Goal: Information Seeking & Learning: Learn about a topic

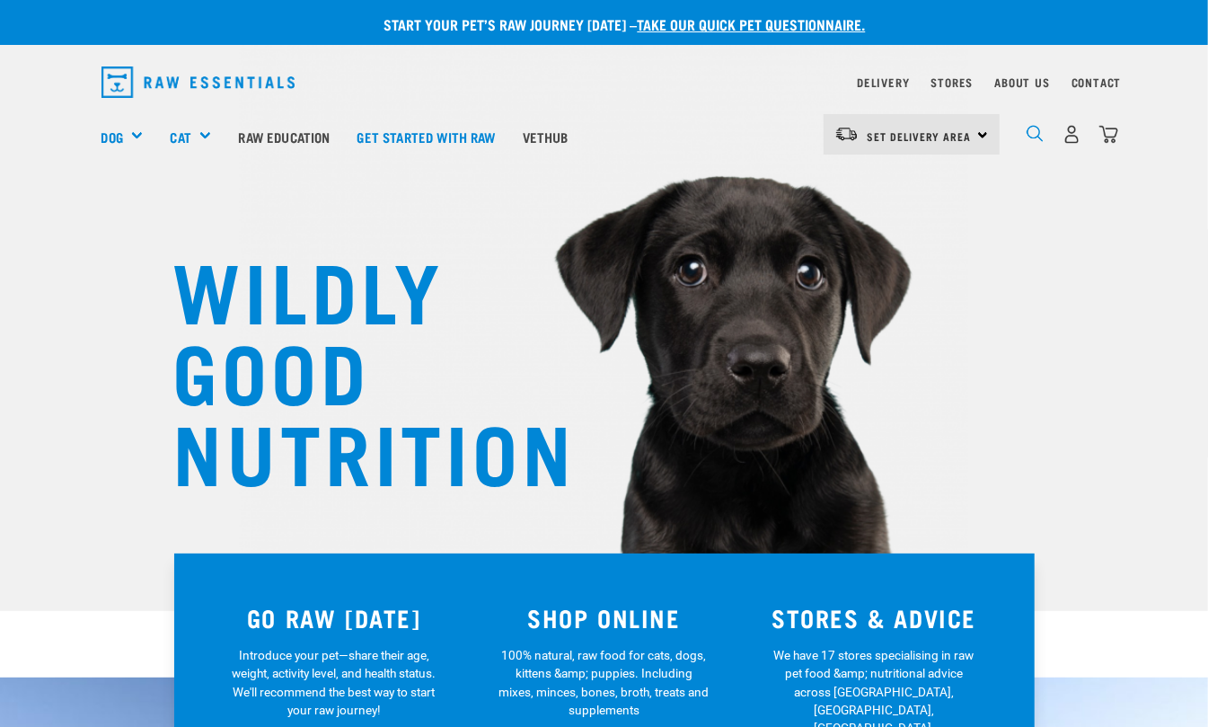
click at [1032, 133] on img "dropdown navigation" at bounding box center [1035, 133] width 17 height 17
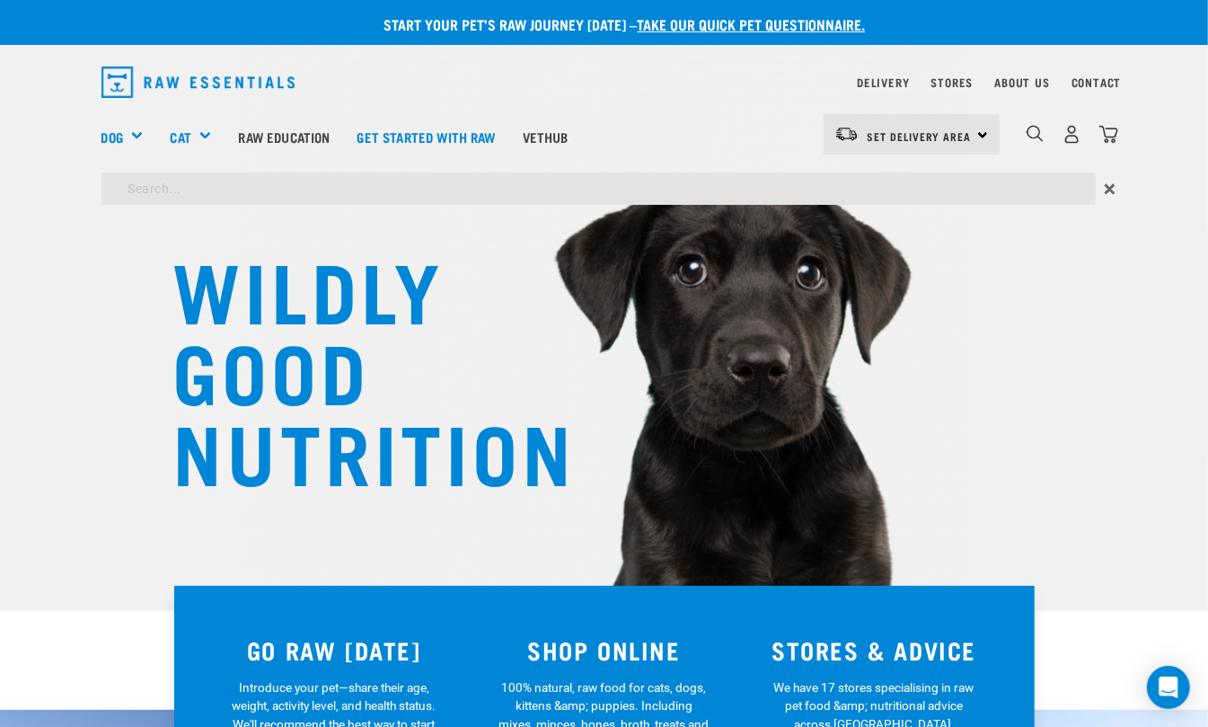
click at [752, 199] on input "search" at bounding box center [599, 189] width 995 height 32
type input "cost"
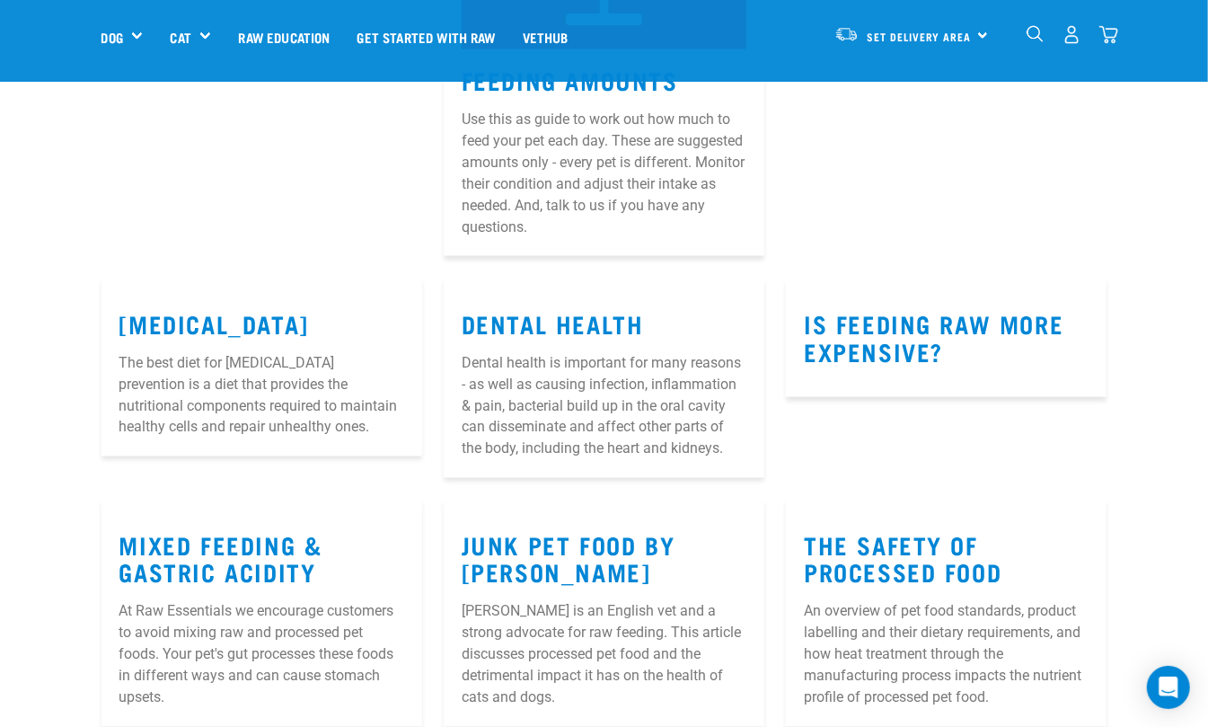
scroll to position [1438, 0]
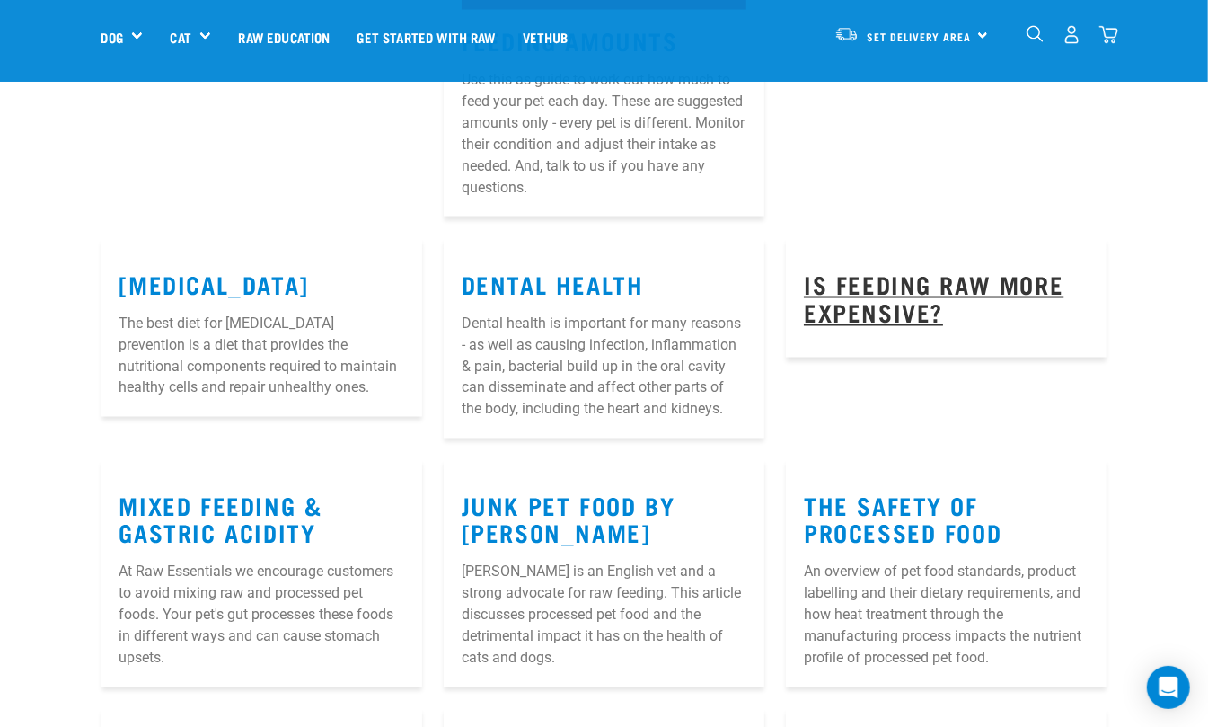
click at [881, 282] on link "Is feeding raw more expensive?" at bounding box center [934, 297] width 260 height 41
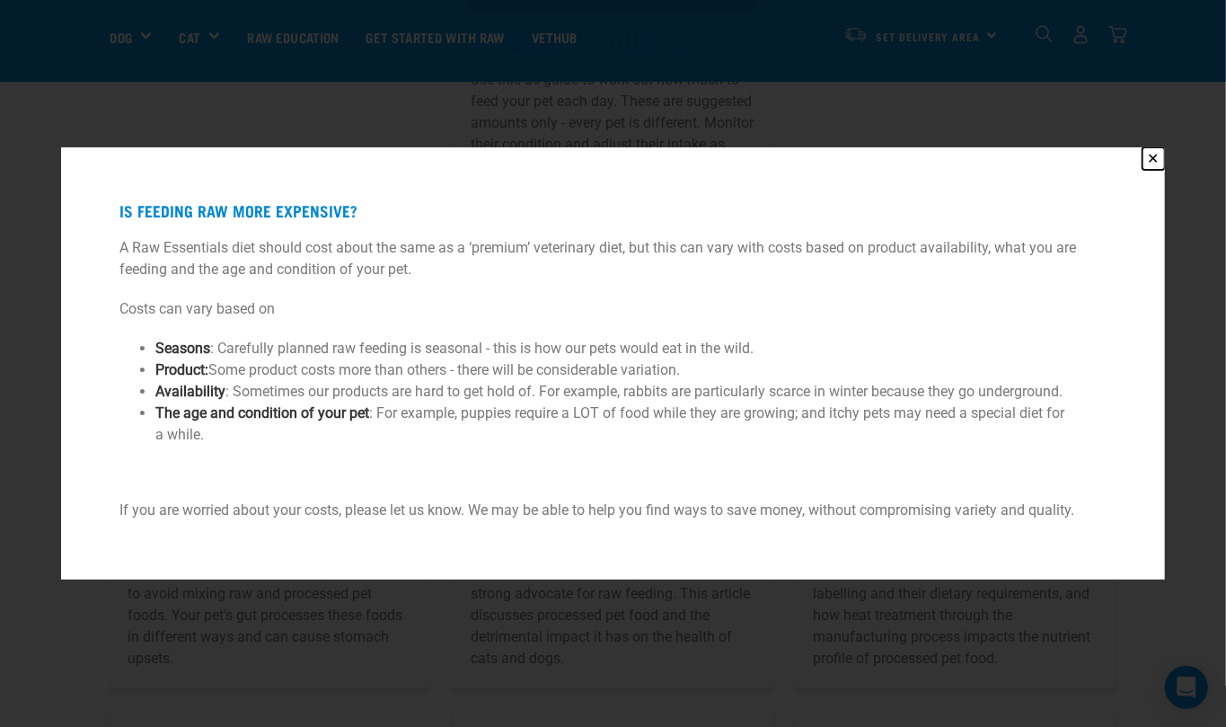
click at [1155, 156] on button "✕" at bounding box center [1154, 158] width 22 height 22
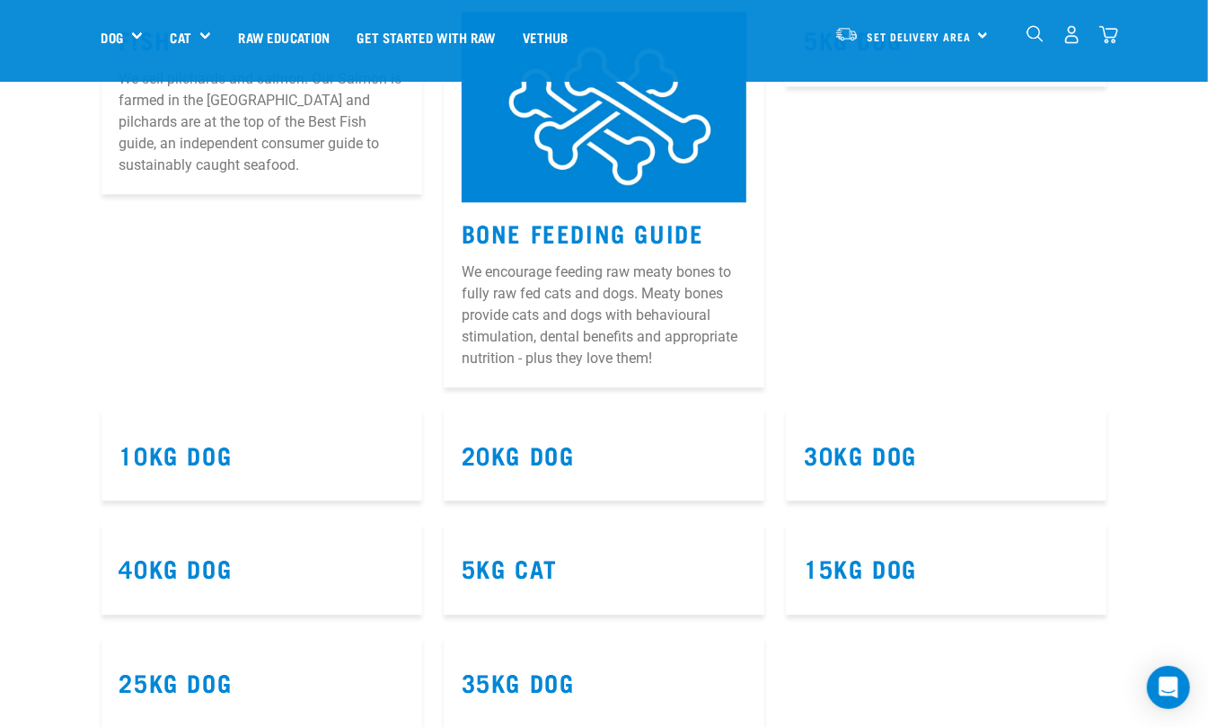
scroll to position [2516, 0]
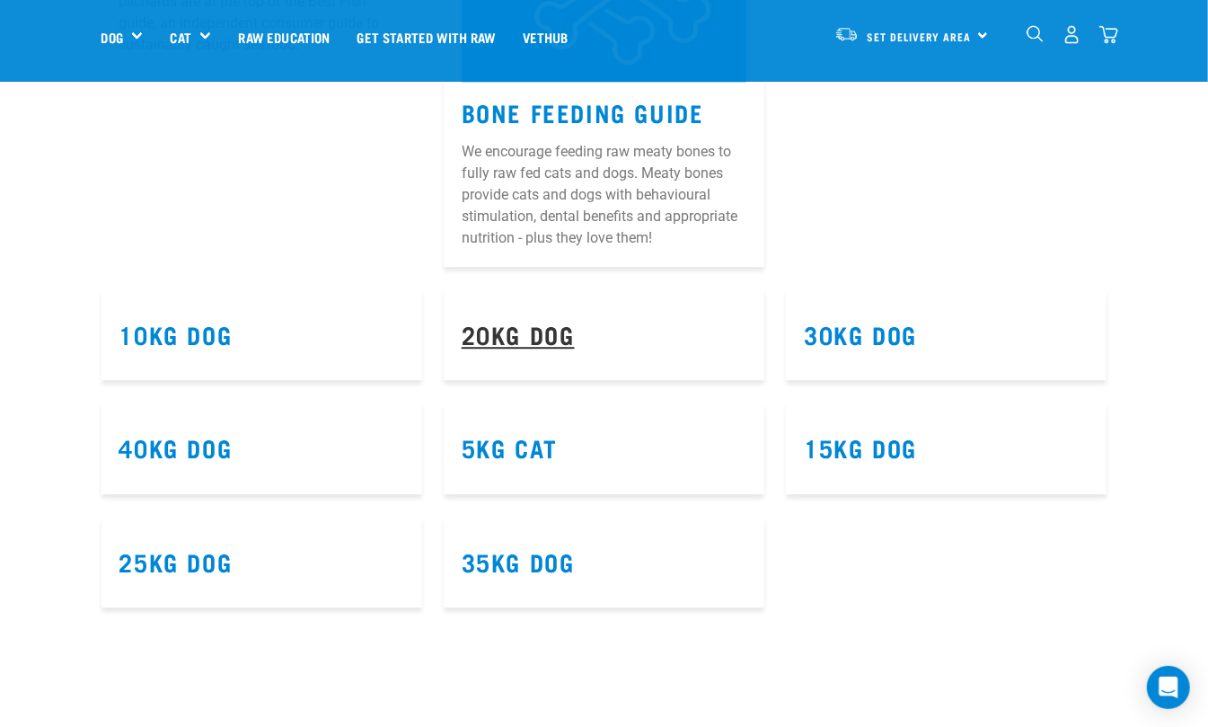
click at [535, 331] on link "20kg Dog" at bounding box center [518, 333] width 113 height 13
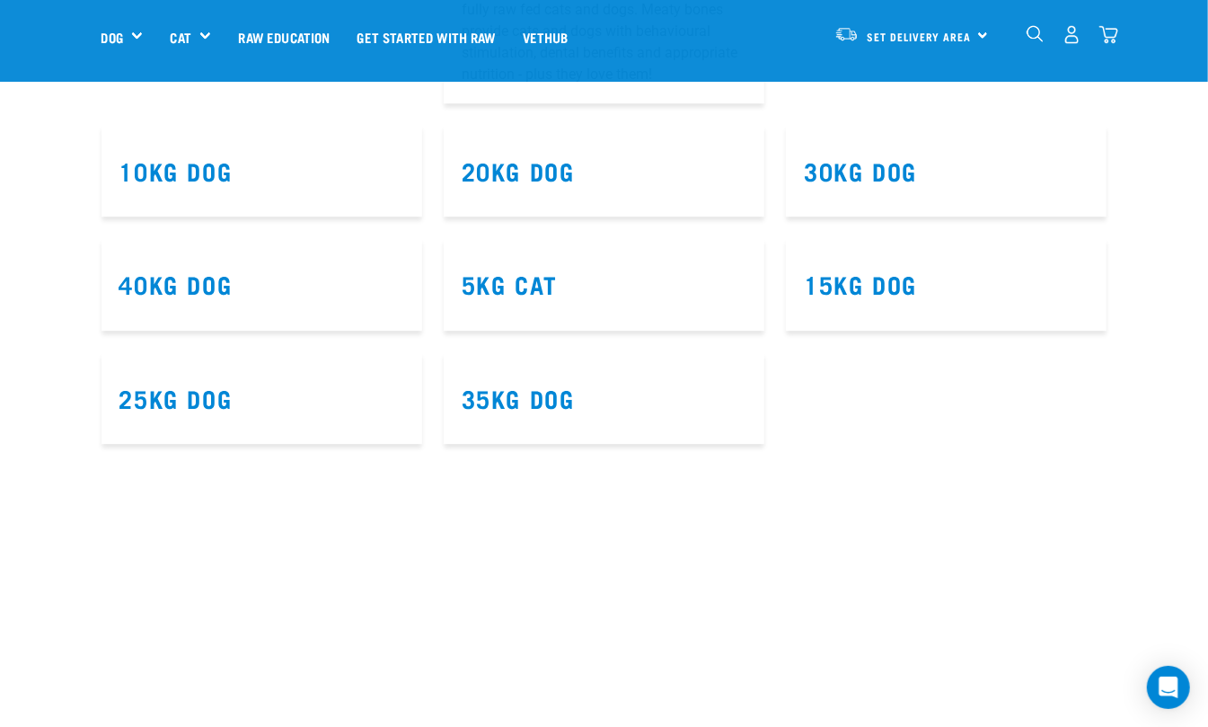
scroll to position [2640, 0]
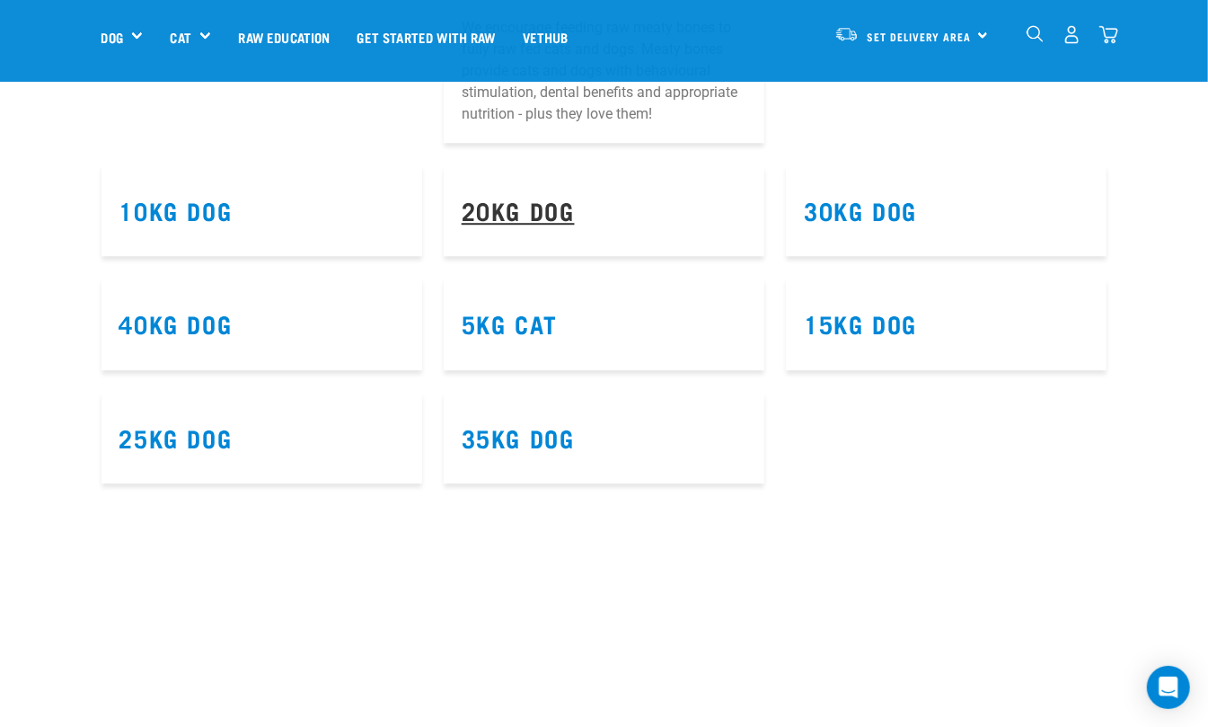
click at [512, 207] on link "20kg Dog" at bounding box center [518, 209] width 113 height 13
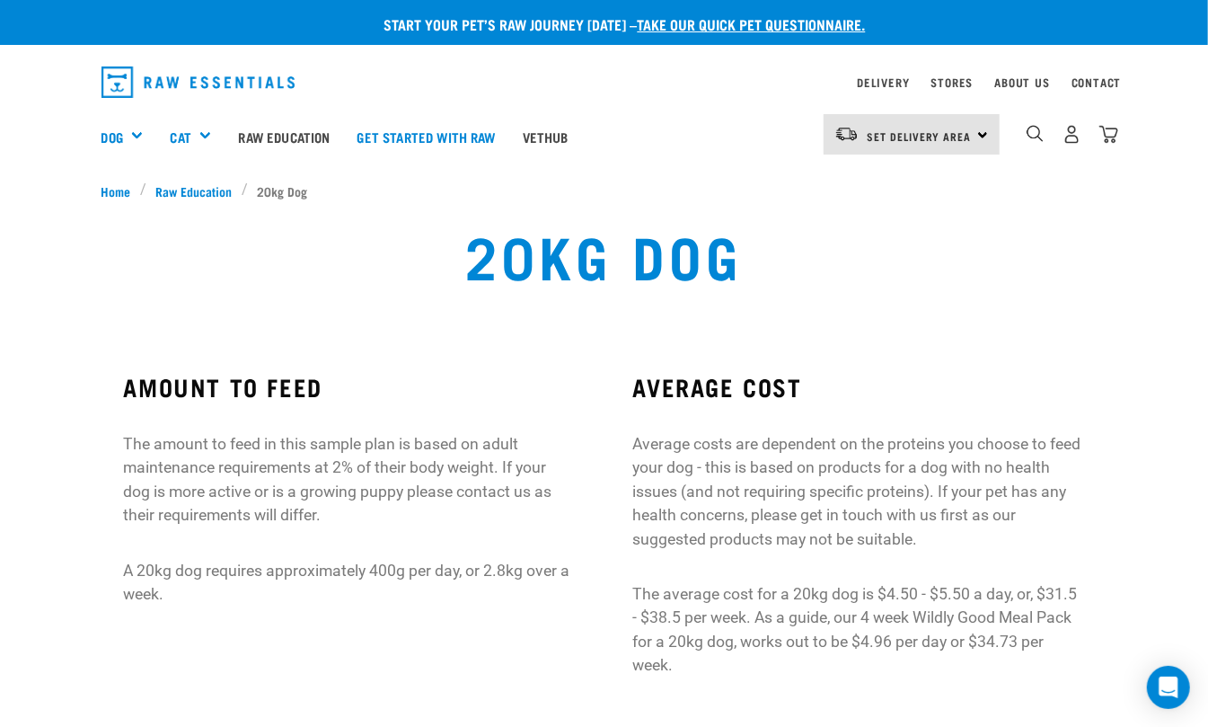
drag, startPoint x: 665, startPoint y: 256, endPoint x: 489, endPoint y: 310, distance: 184.2
click at [489, 310] on div "20kg Dog" at bounding box center [603, 268] width 305 height 93
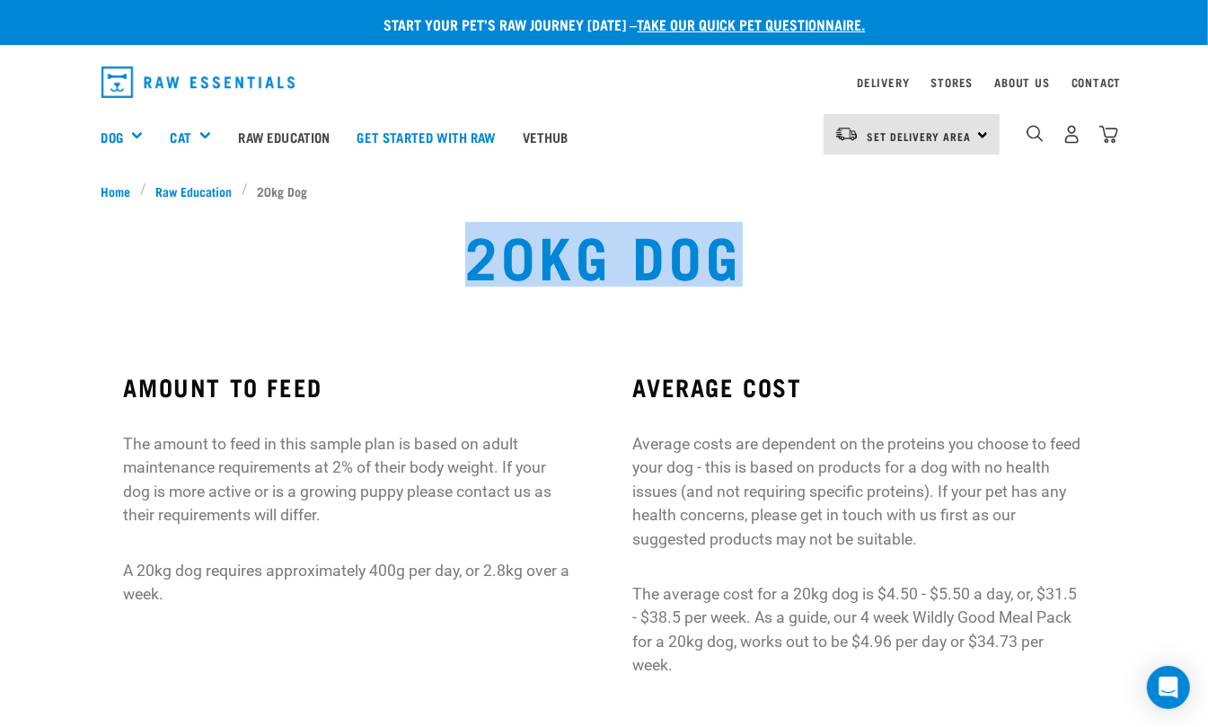
drag, startPoint x: 767, startPoint y: 267, endPoint x: 474, endPoint y: 264, distance: 292.9
click at [474, 264] on div "20kg Dog" at bounding box center [604, 268] width 792 height 115
copy h1 "20kg Dog"
